Goal: Information Seeking & Learning: Learn about a topic

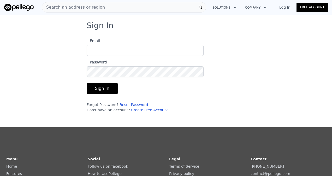
type input "[EMAIL_ADDRESS][DOMAIN_NAME]"
click at [91, 86] on button "Sign In" at bounding box center [102, 88] width 31 height 10
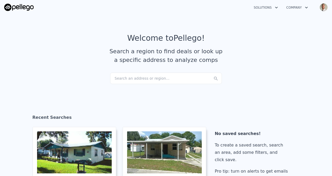
click at [129, 74] on div "Search an address or region..." at bounding box center [166, 78] width 112 height 11
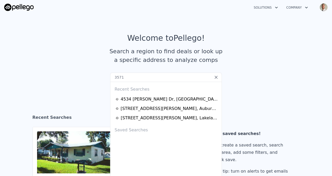
type input "3571"
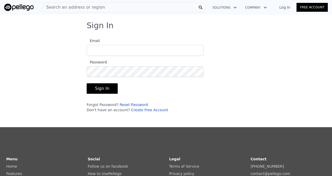
type input "[EMAIL_ADDRESS][DOMAIN_NAME]"
click at [106, 86] on button "Sign In" at bounding box center [102, 88] width 31 height 10
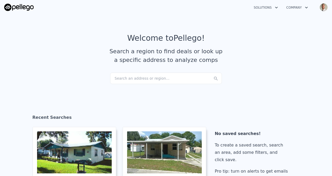
click at [142, 81] on div "Search an address or region..." at bounding box center [166, 78] width 112 height 11
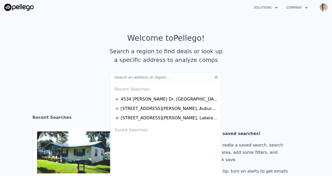
click at [145, 78] on input "text" at bounding box center [166, 77] width 112 height 9
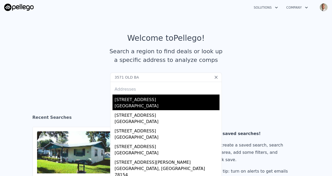
type input "3571 OLD BA"
click at [145, 104] on div "[GEOGRAPHIC_DATA]" at bounding box center [167, 106] width 105 height 7
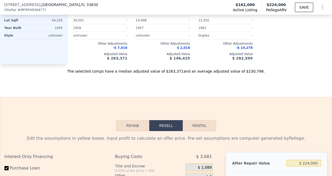
scroll to position [868, 0]
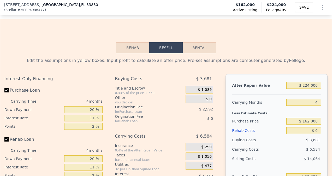
click at [196, 42] on button "Rental" at bounding box center [199, 47] width 33 height 11
select select "30"
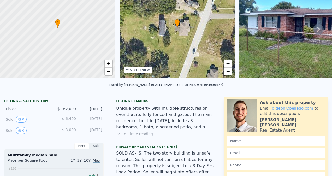
scroll to position [0, 0]
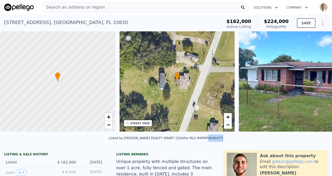
drag, startPoint x: 199, startPoint y: 141, endPoint x: 211, endPoint y: 141, distance: 12.0
click at [211, 140] on div "Listed by [PERSON_NAME] REALTY SMART 1 (Stellar MLS #MFRP4936477)" at bounding box center [166, 138] width 115 height 4
drag, startPoint x: 211, startPoint y: 141, endPoint x: 208, endPoint y: 141, distance: 3.1
copy div "P4936477"
